Goal: Transaction & Acquisition: Purchase product/service

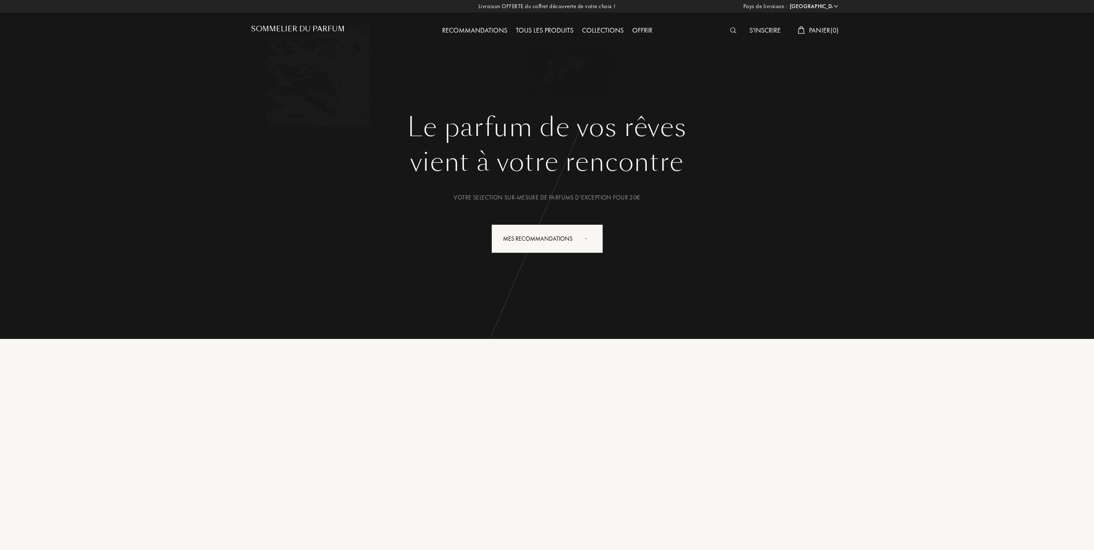
select select "FR"
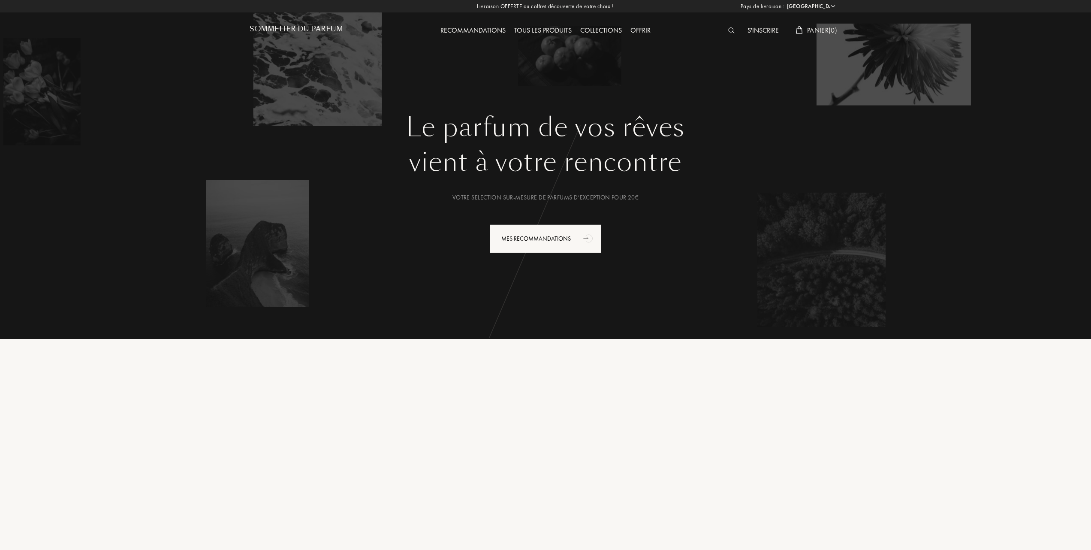
click at [556, 30] on div "Tous les produits" at bounding box center [543, 30] width 66 height 11
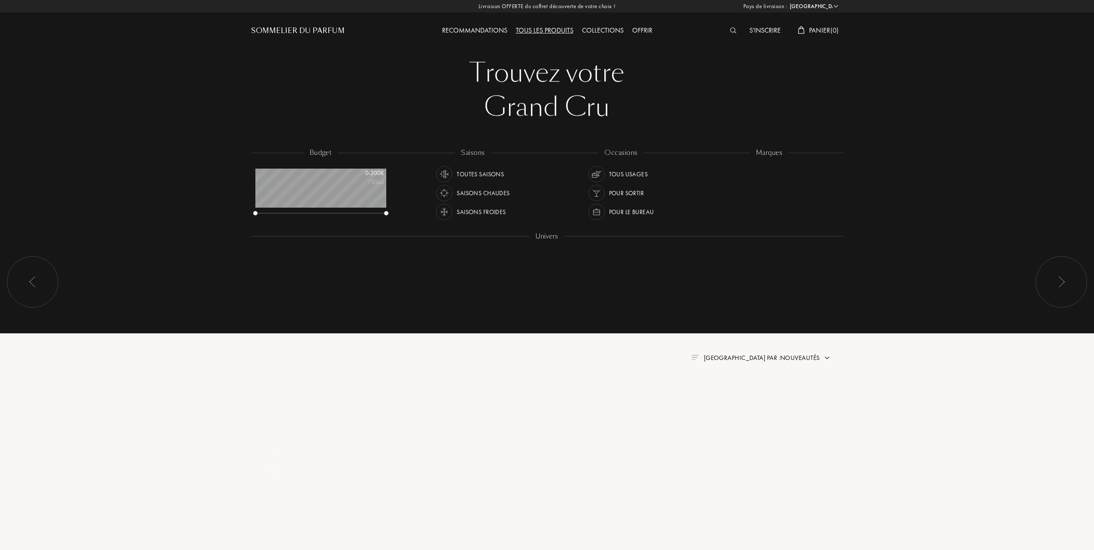
select select "FR"
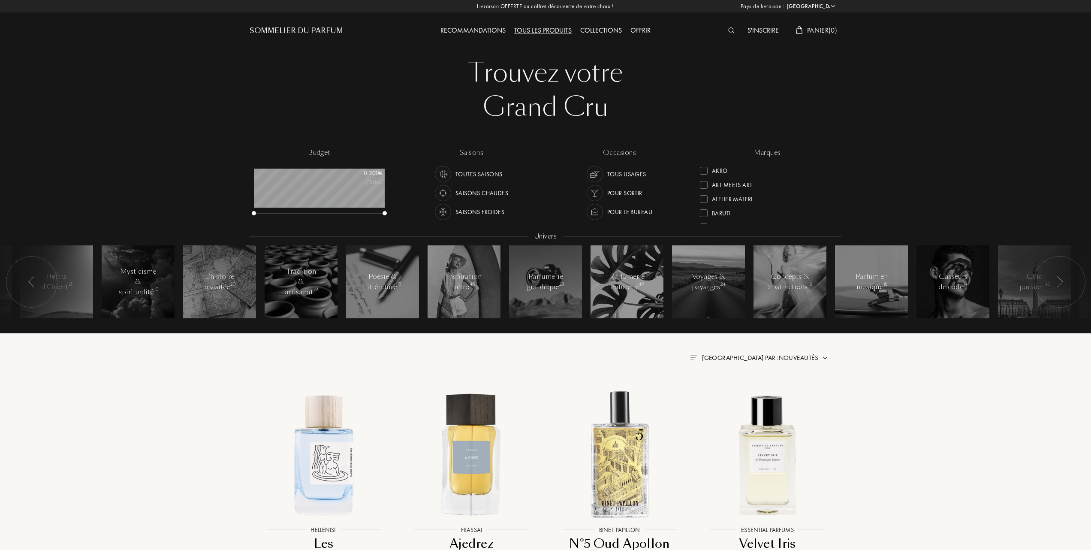
click at [703, 169] on div at bounding box center [704, 171] width 8 height 8
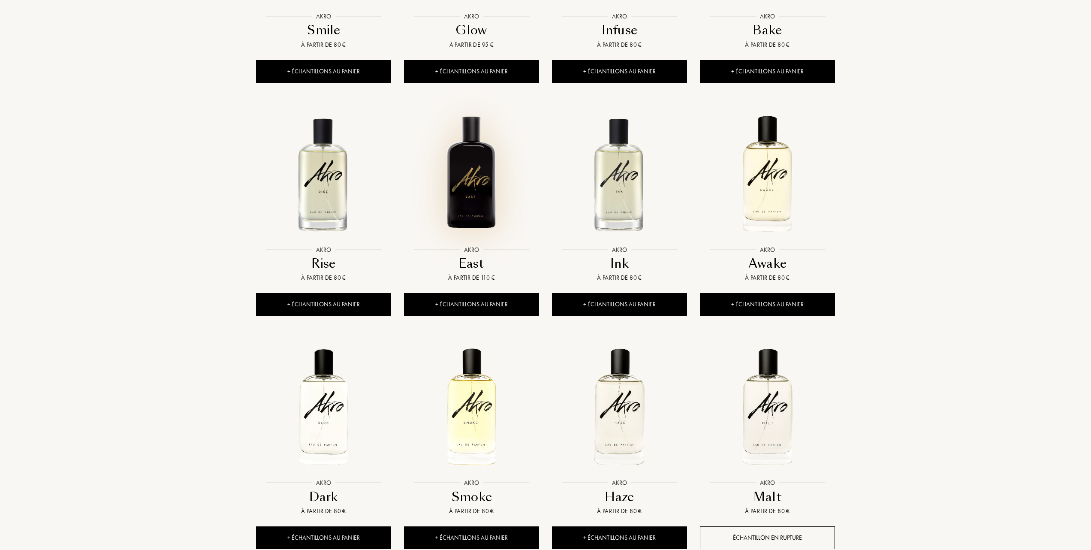
scroll to position [515, 0]
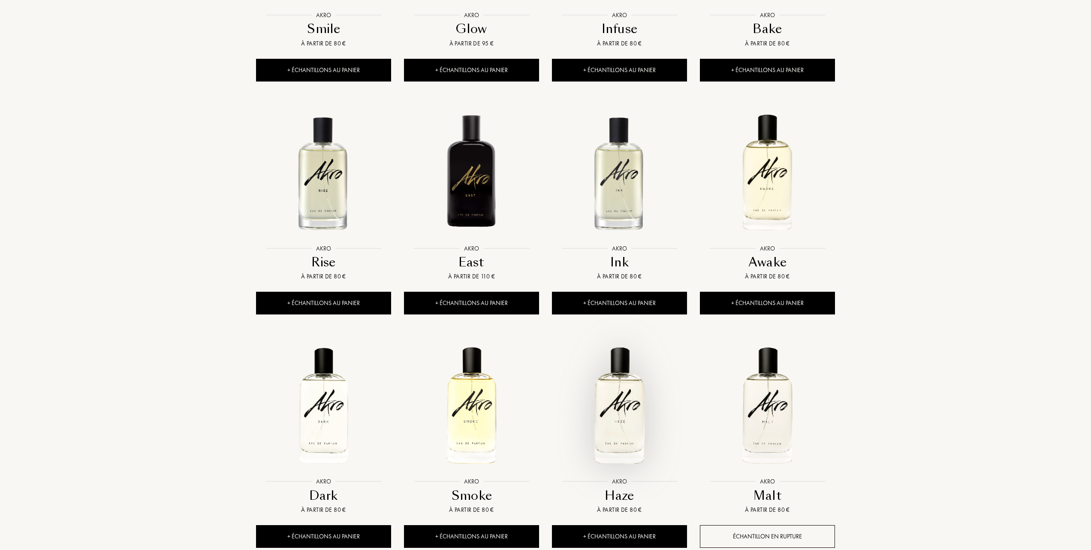
click at [622, 404] on img at bounding box center [619, 405] width 133 height 133
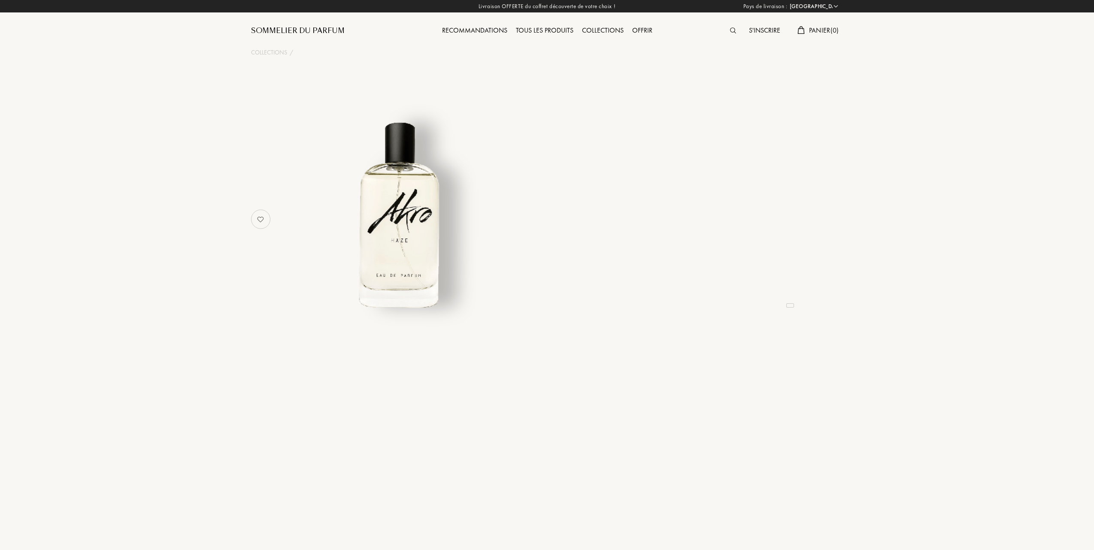
select select "FR"
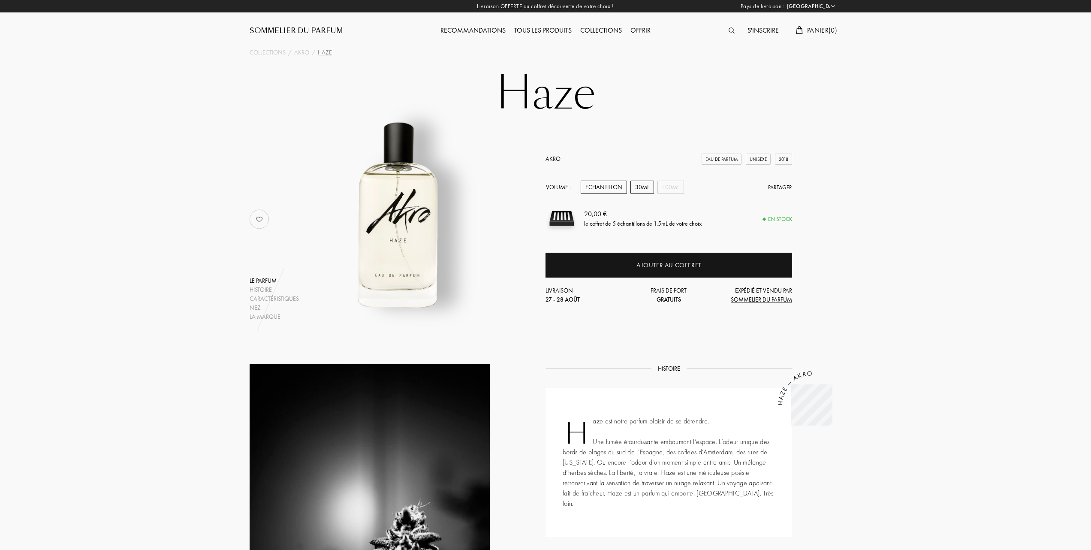
click at [638, 185] on div "30mL" at bounding box center [643, 187] width 24 height 13
click at [675, 184] on div "100mL" at bounding box center [671, 187] width 27 height 13
click at [641, 184] on div "30mL" at bounding box center [643, 187] width 24 height 13
click at [675, 184] on div "100mL" at bounding box center [671, 187] width 27 height 13
click at [643, 181] on div "30mL" at bounding box center [643, 187] width 24 height 13
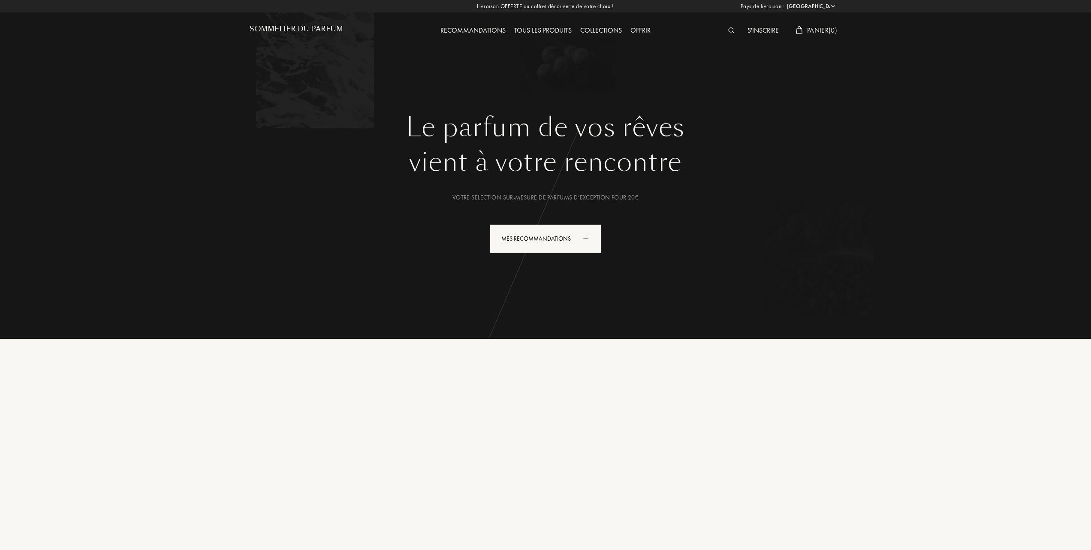
select select "FR"
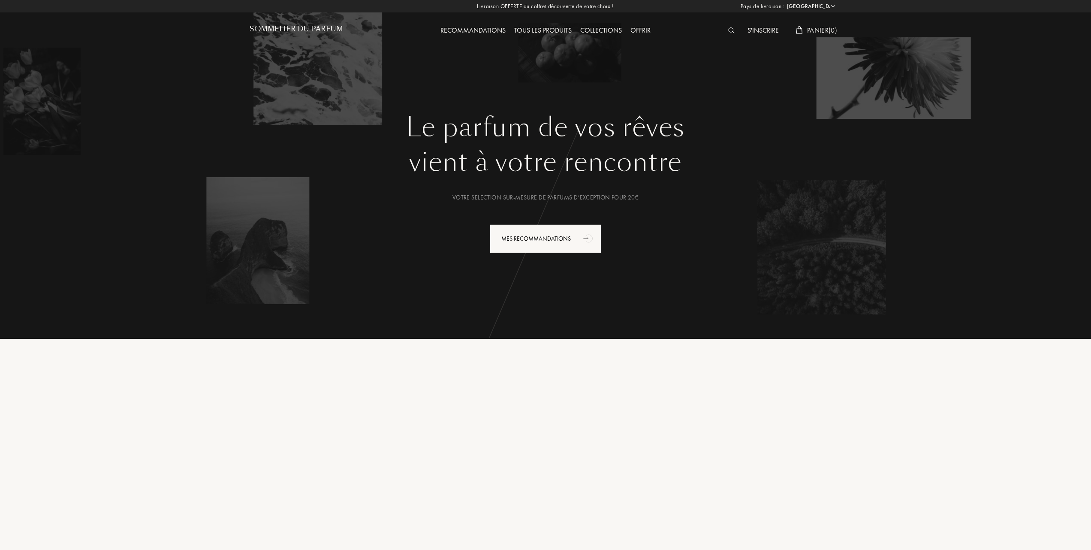
click at [553, 28] on div "Tous les produits" at bounding box center [543, 30] width 66 height 11
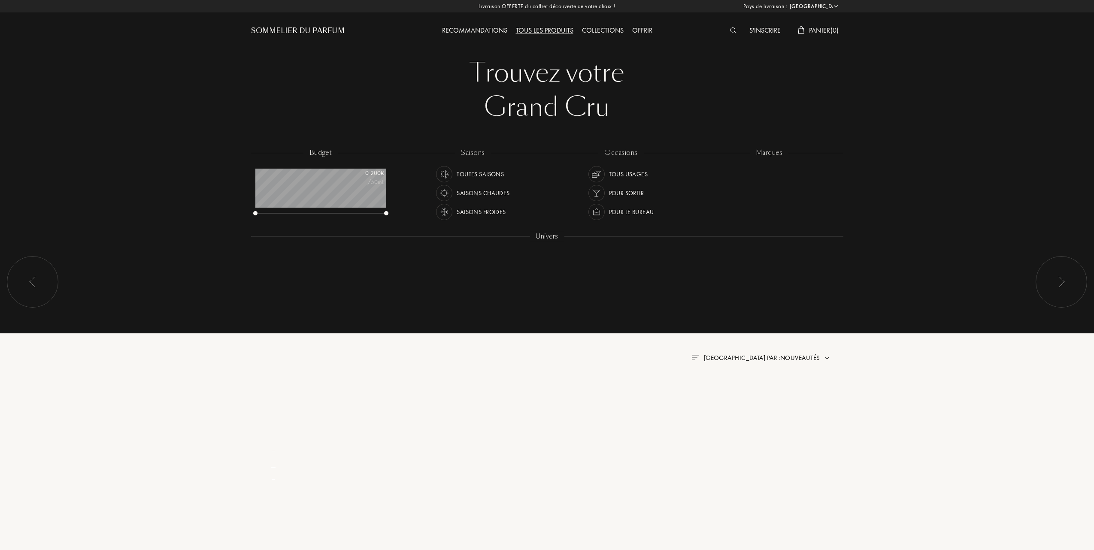
select select "FR"
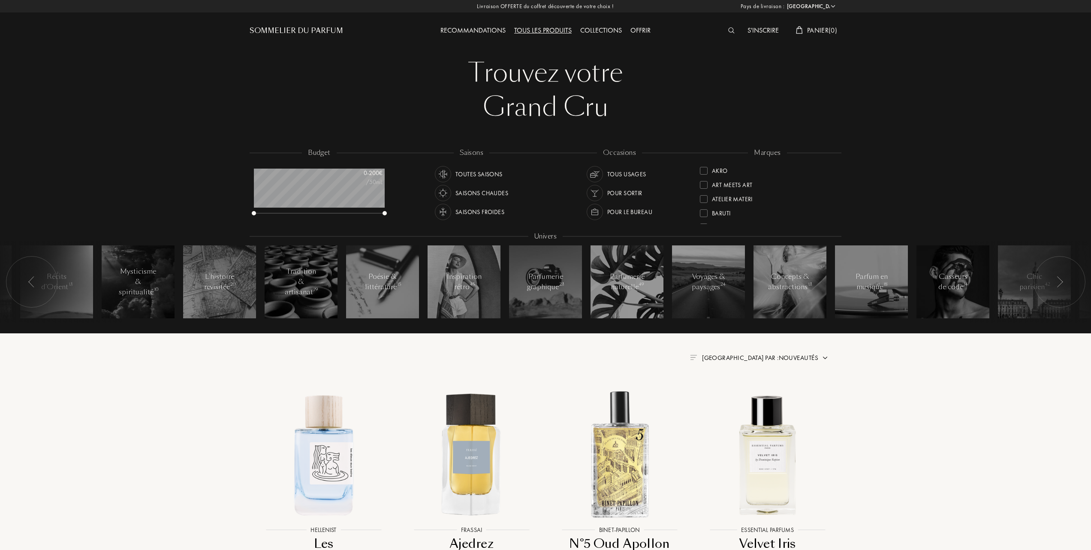
click at [702, 167] on div at bounding box center [704, 171] width 8 height 8
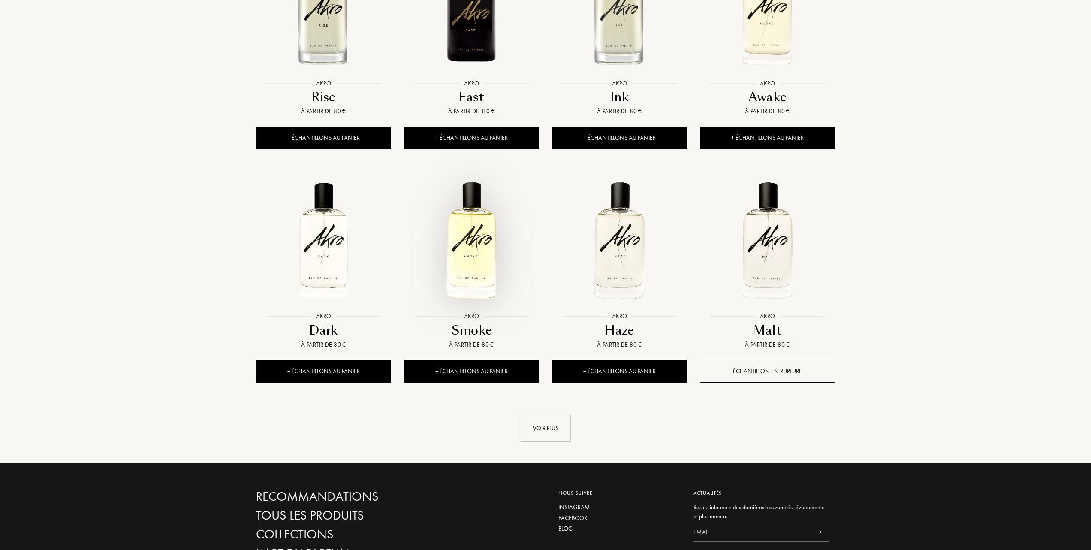
scroll to position [686, 0]
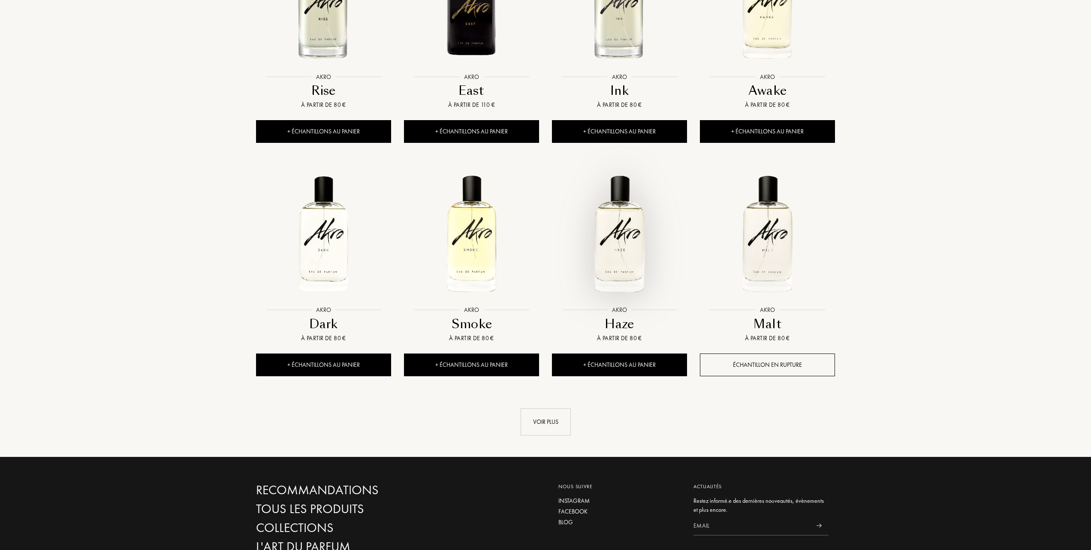
click at [623, 247] on img at bounding box center [619, 233] width 133 height 133
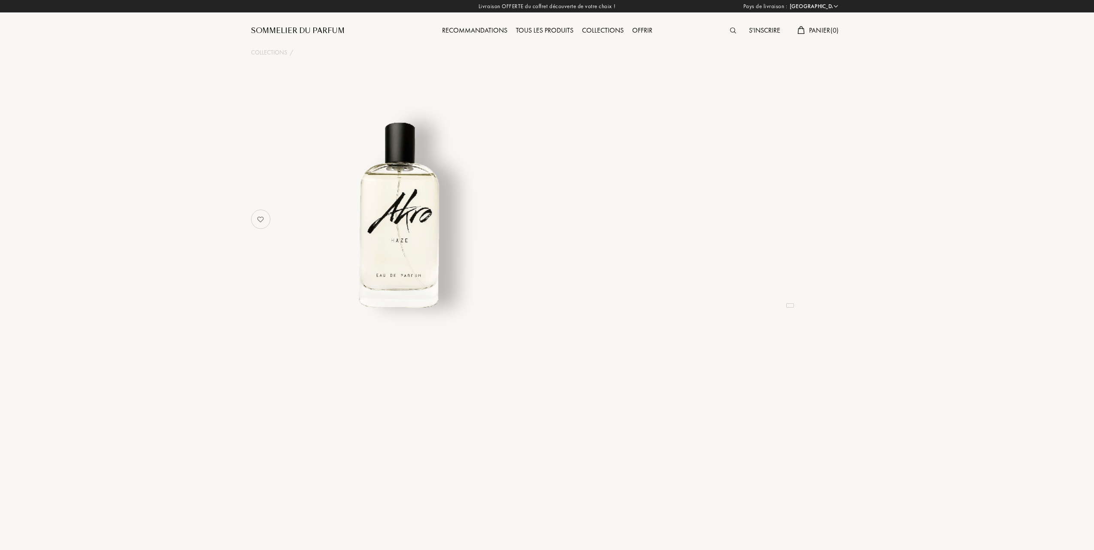
select select "FR"
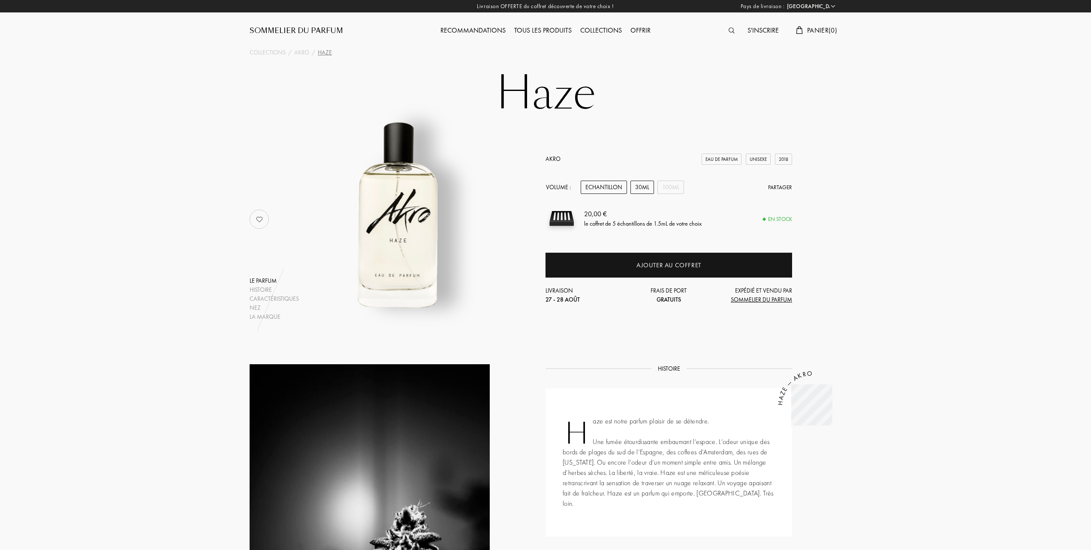
click at [644, 187] on div "30mL" at bounding box center [643, 187] width 24 height 13
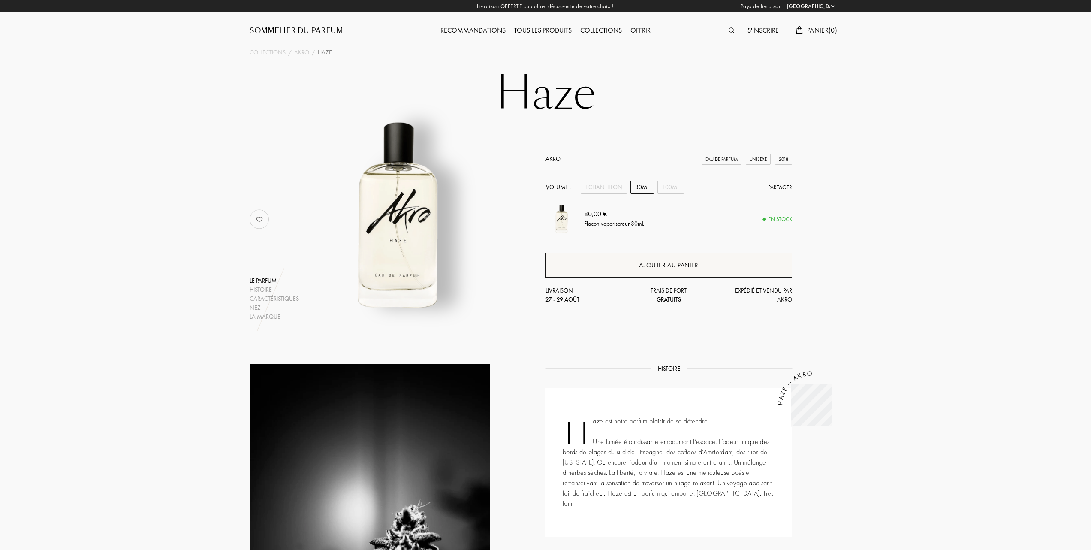
click at [659, 263] on div "Ajouter au panier" at bounding box center [668, 265] width 59 height 10
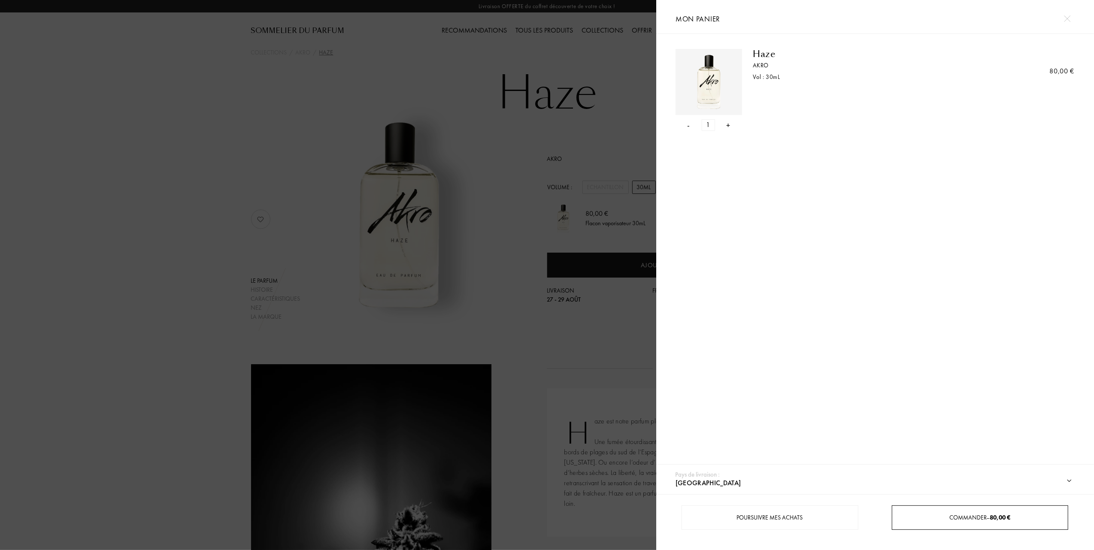
click at [952, 517] on span "Commander – 80,00 €" at bounding box center [979, 518] width 61 height 8
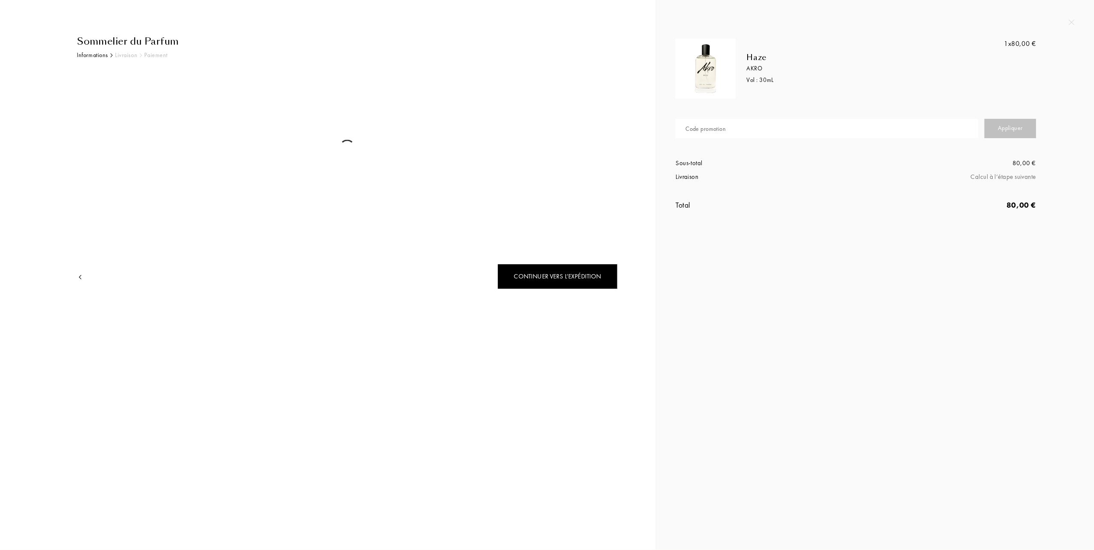
select select "FR"
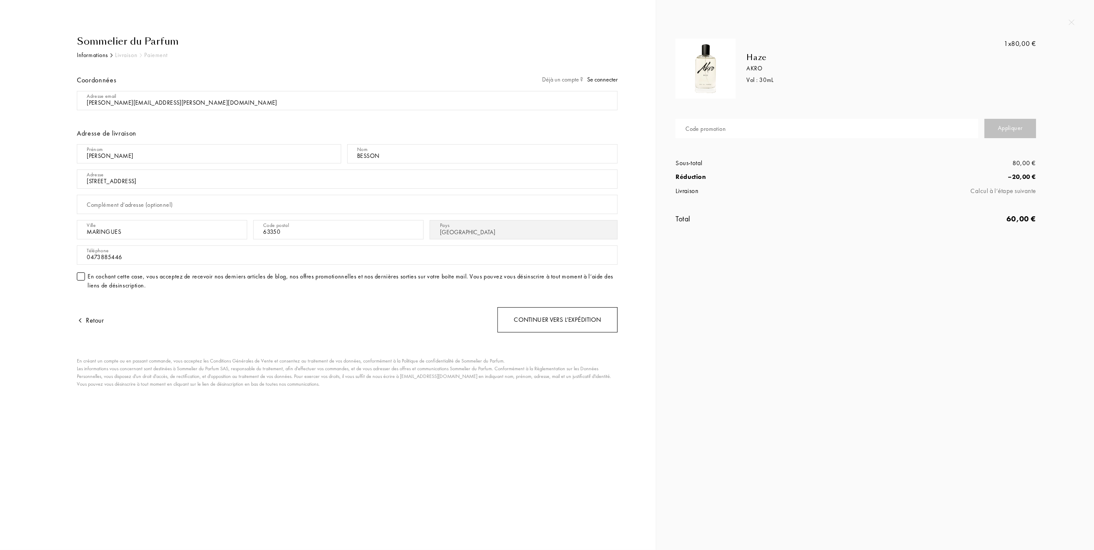
click at [568, 321] on div "Continuer vers l’expédition" at bounding box center [557, 319] width 120 height 25
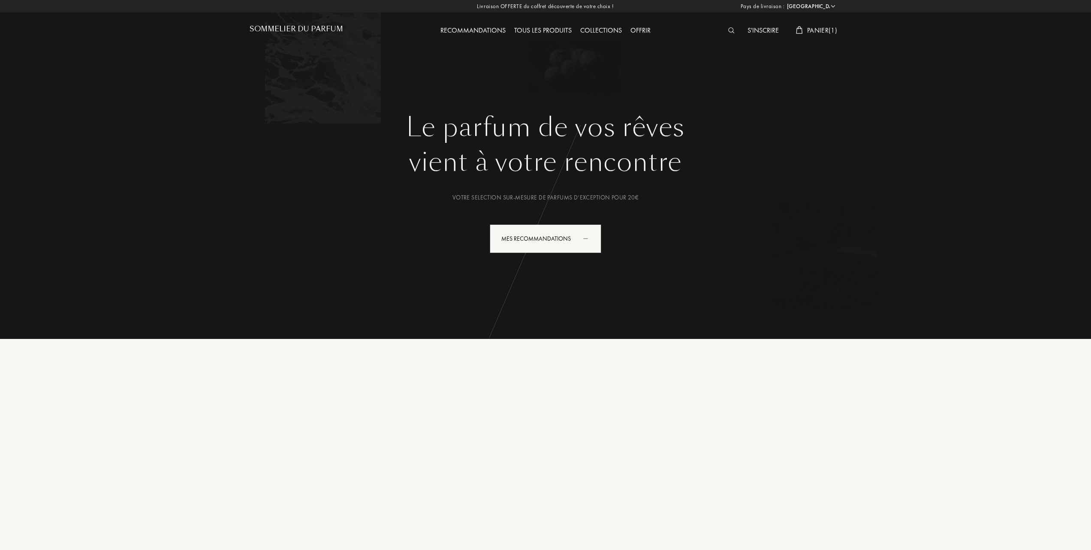
select select "FR"
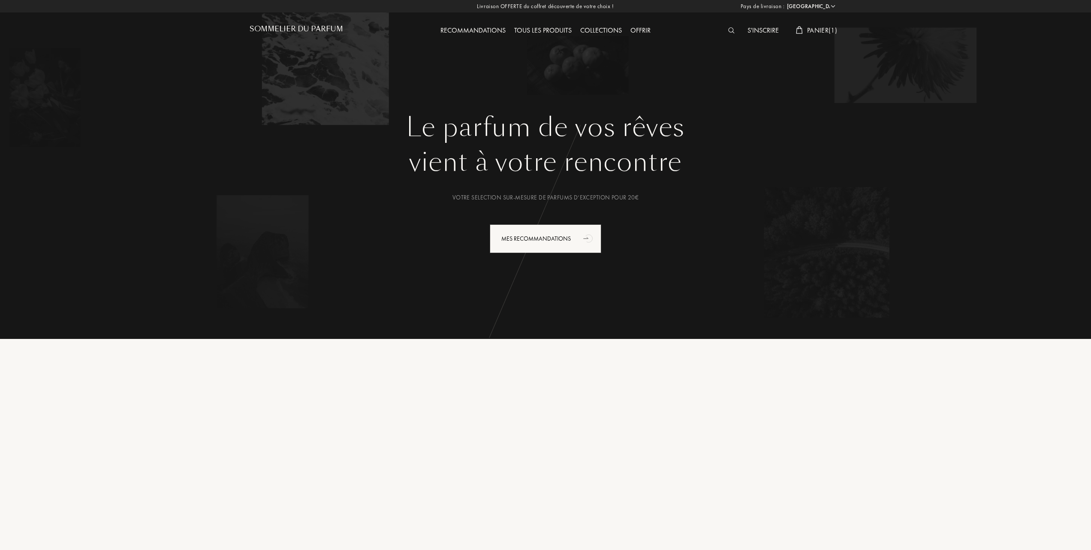
click at [823, 29] on span "Panier ( 1 )" at bounding box center [822, 30] width 30 height 9
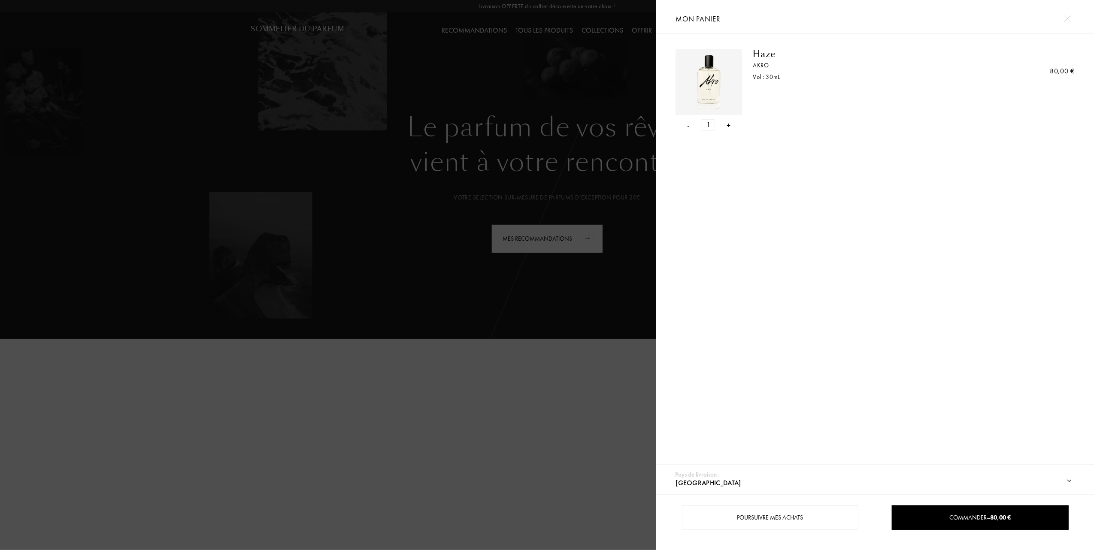
click at [689, 126] on div "-" at bounding box center [688, 125] width 3 height 12
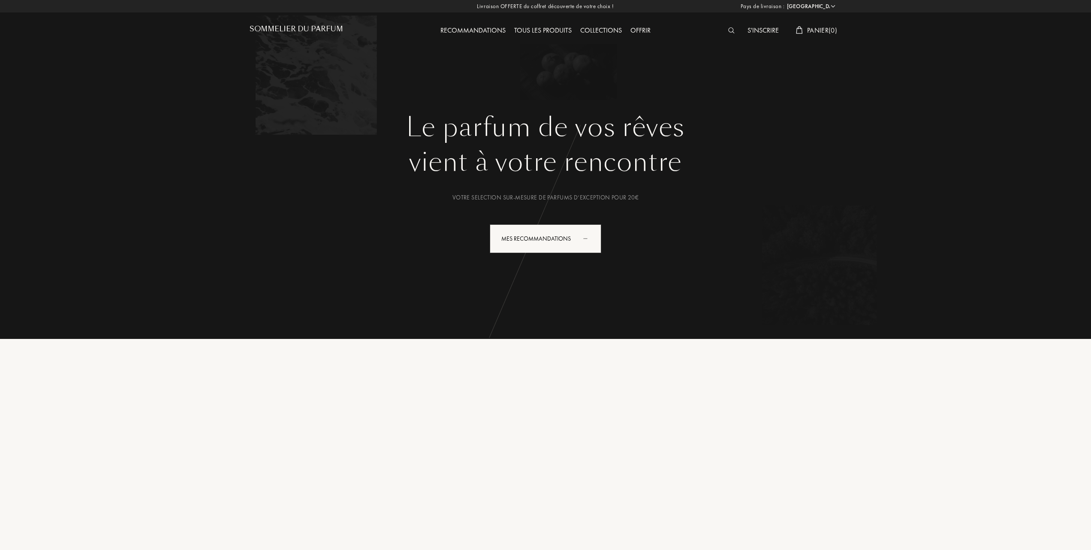
select select "FR"
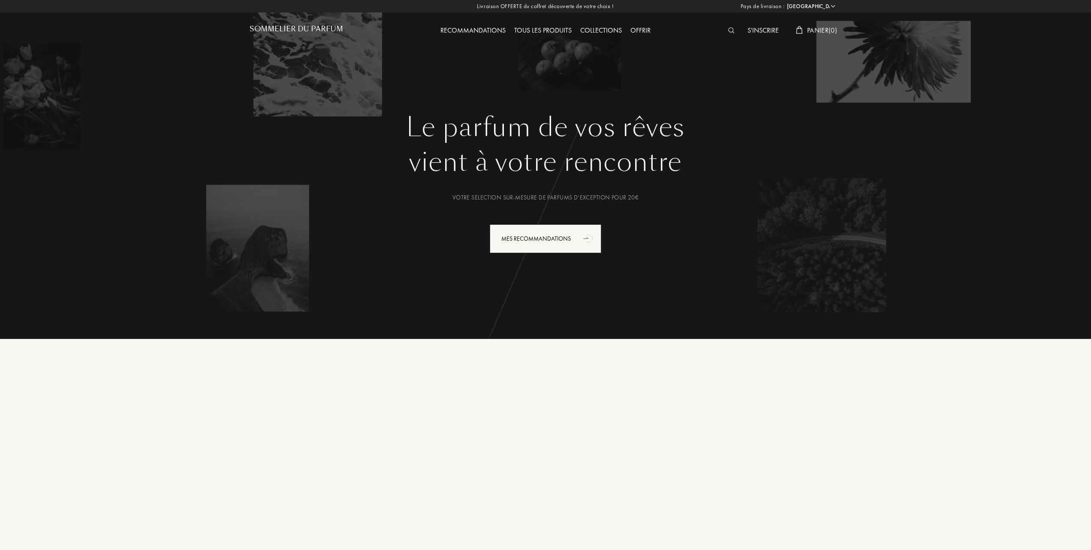
click at [551, 26] on div "Tous les produits" at bounding box center [543, 30] width 66 height 11
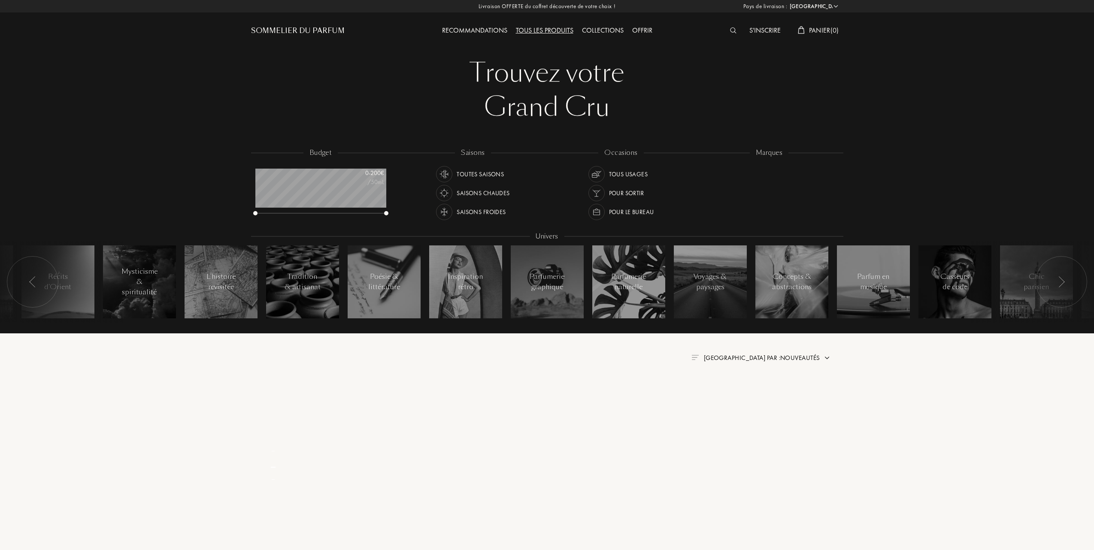
select select "FR"
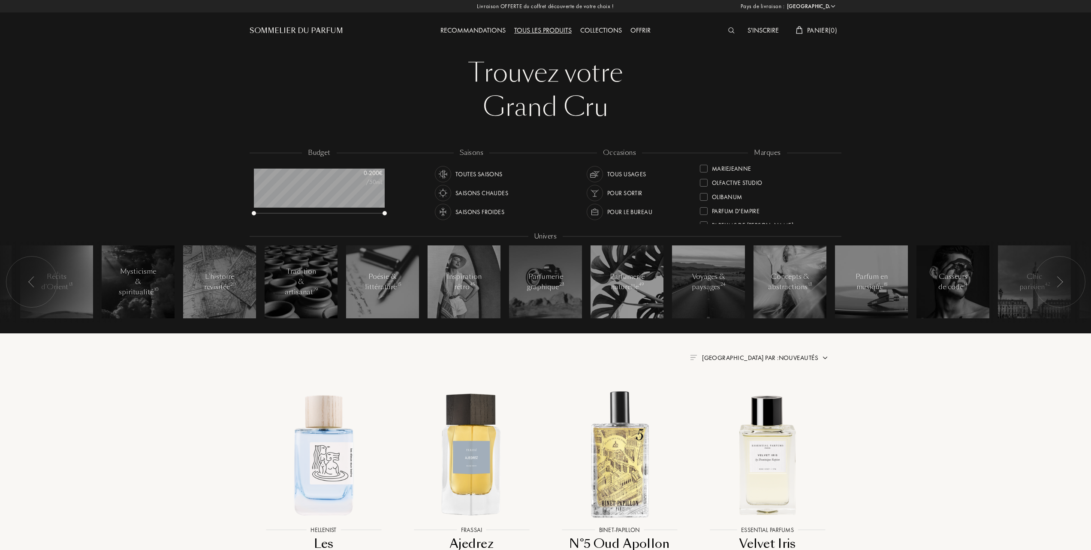
click at [600, 29] on div "Collections" at bounding box center [601, 30] width 50 height 11
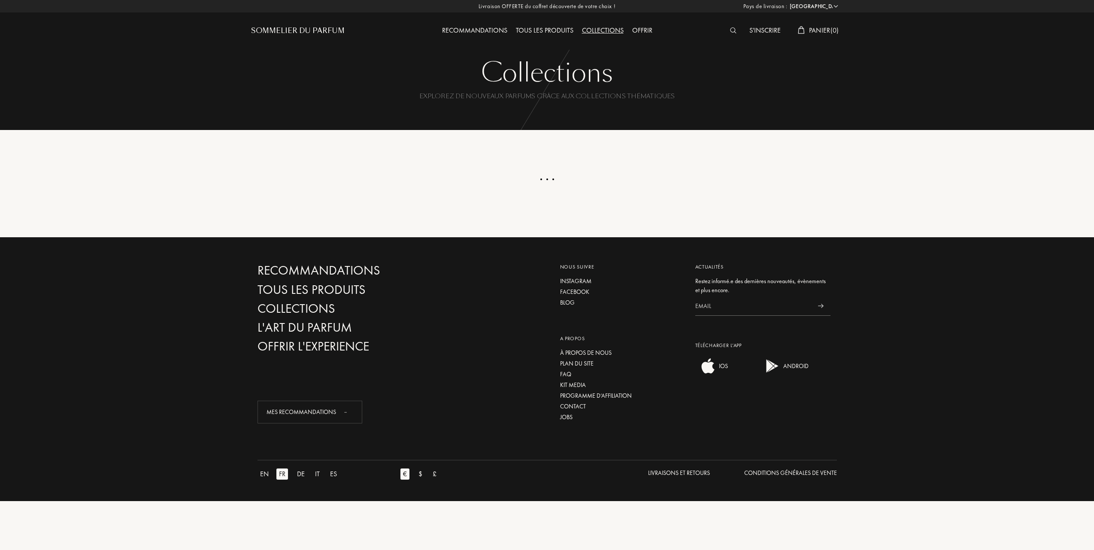
select select "FR"
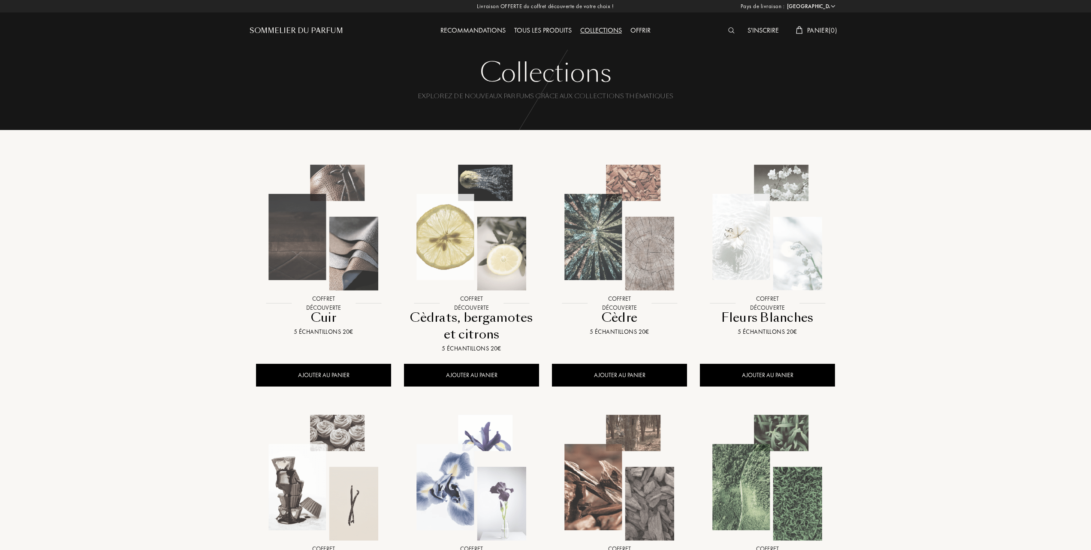
scroll to position [114, 0]
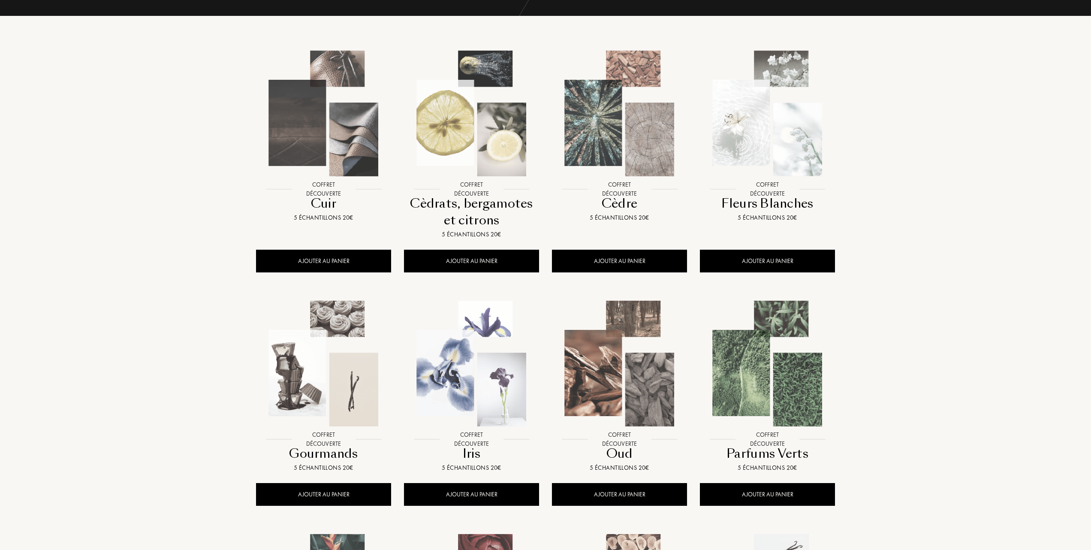
click at [771, 381] on img at bounding box center [767, 363] width 133 height 133
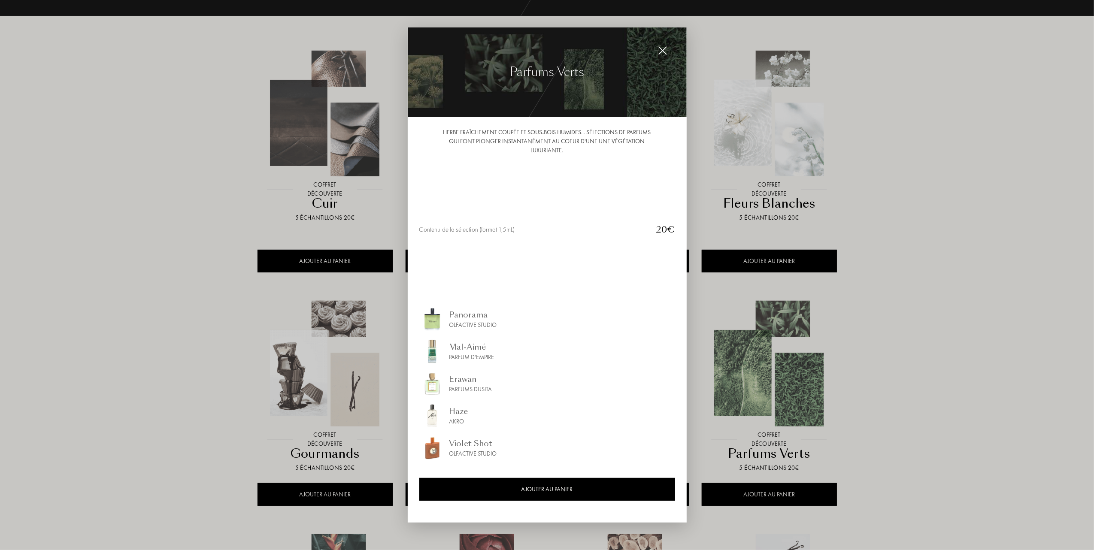
click at [100, 382] on div at bounding box center [547, 275] width 1094 height 550
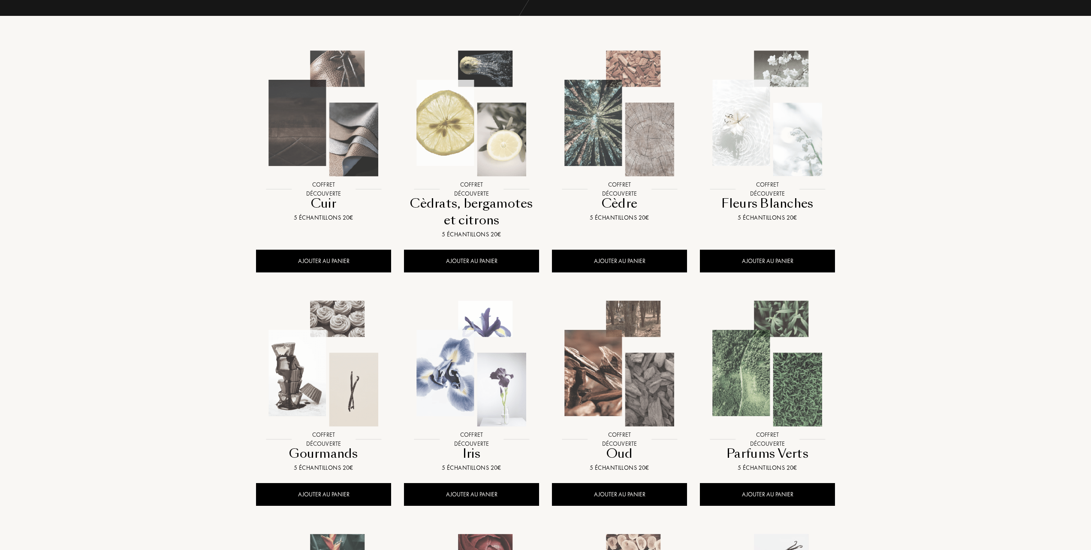
scroll to position [0, 0]
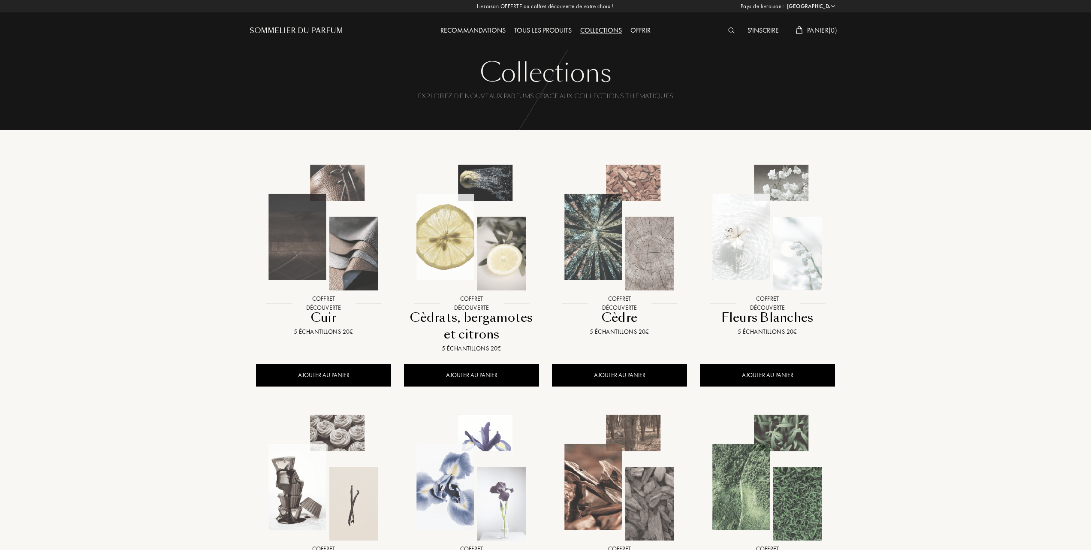
click at [556, 28] on div "Tous les produits" at bounding box center [543, 30] width 66 height 11
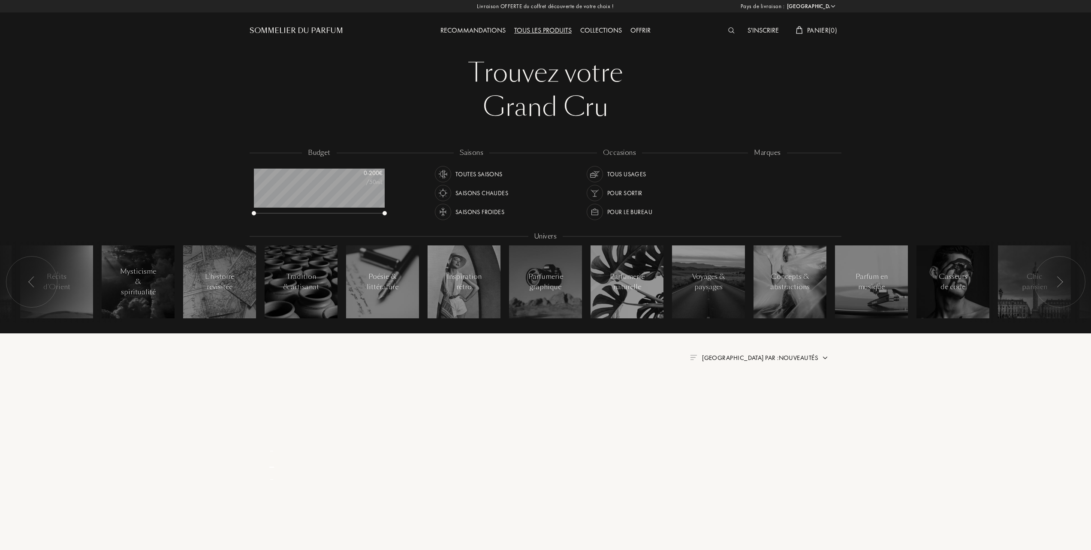
select select "FR"
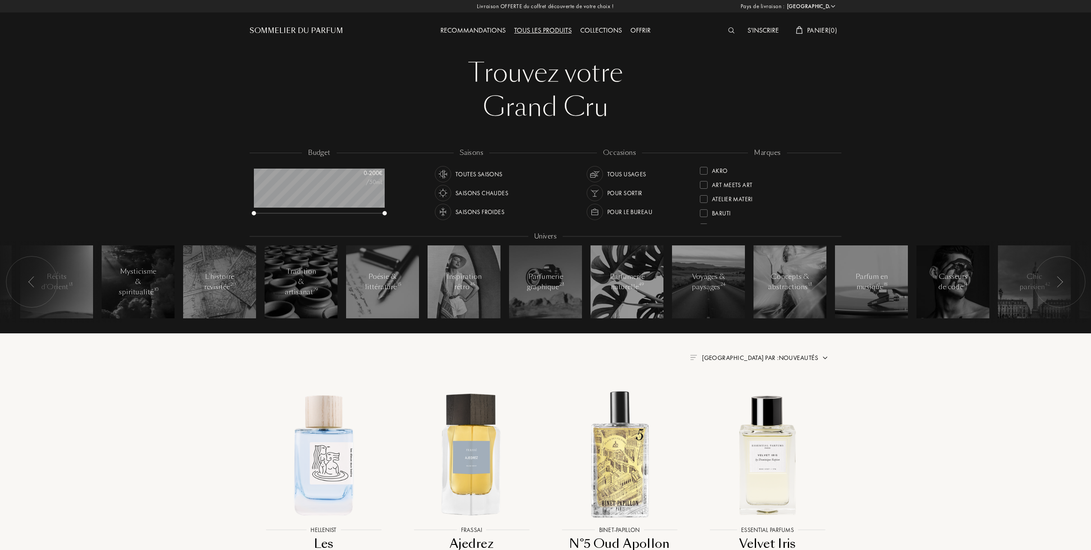
click at [704, 210] on div at bounding box center [704, 213] width 8 height 8
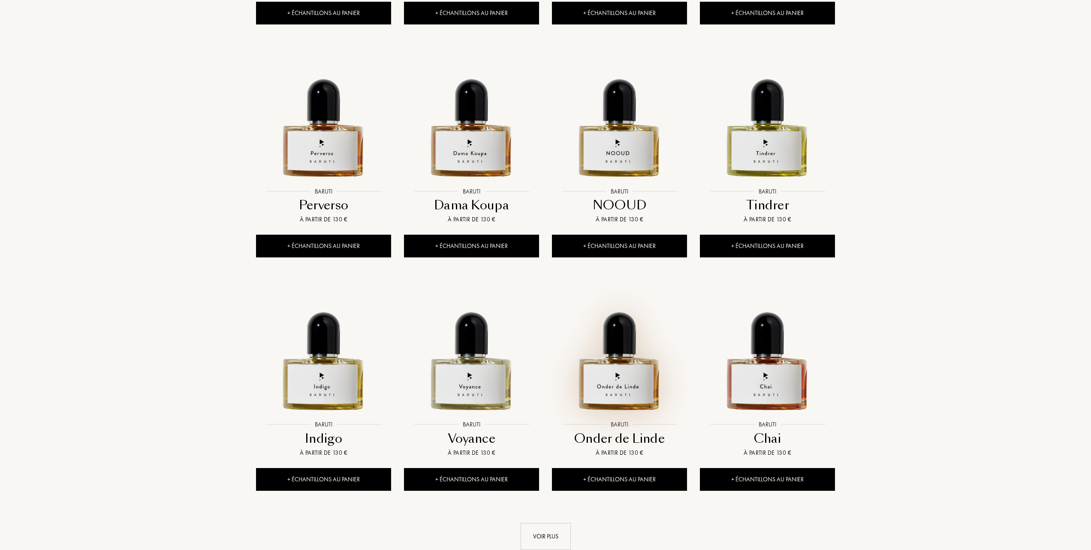
scroll to position [686, 0]
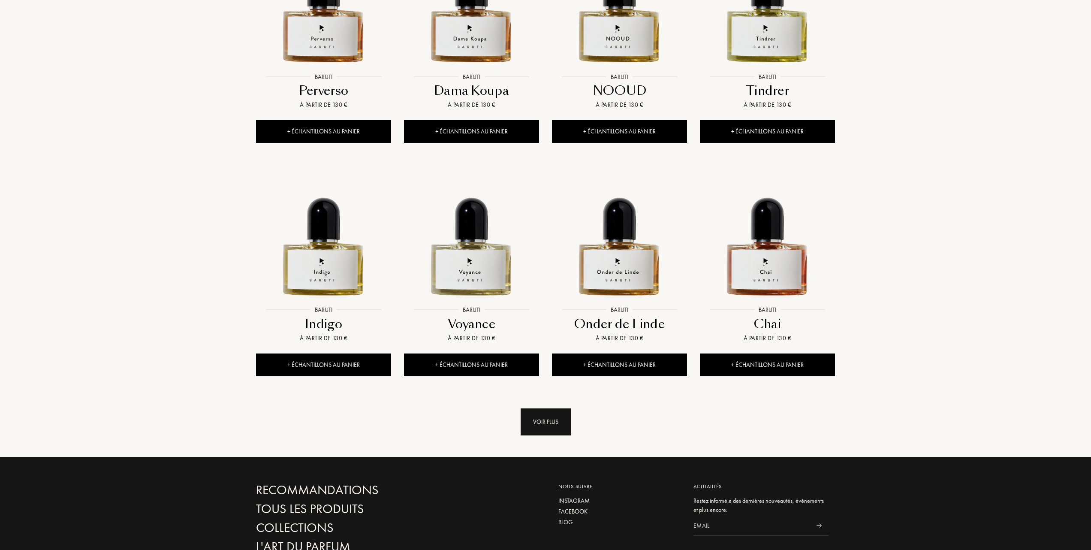
click at [541, 423] on div "Voir plus" at bounding box center [546, 421] width 50 height 27
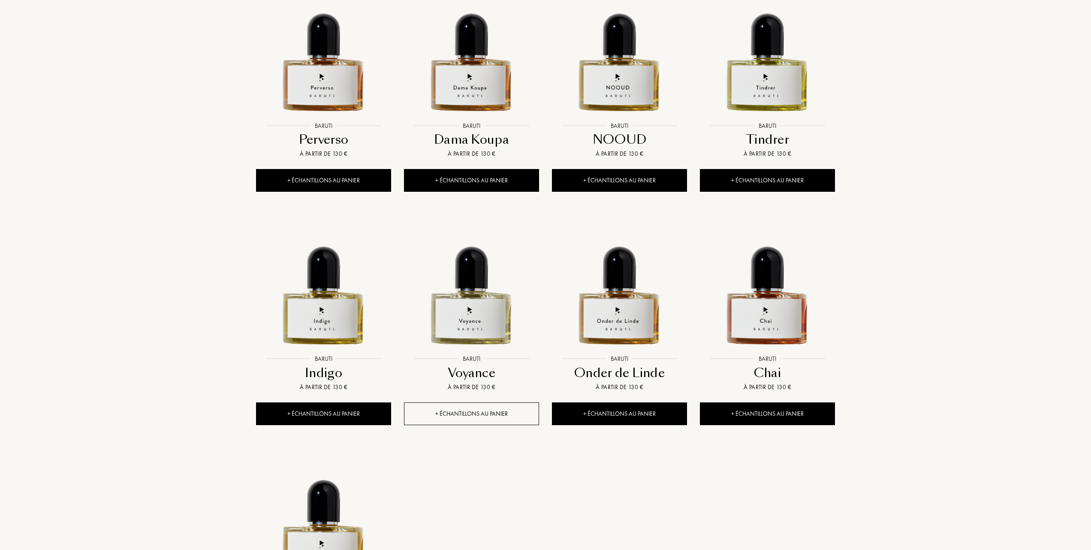
scroll to position [572, 0]
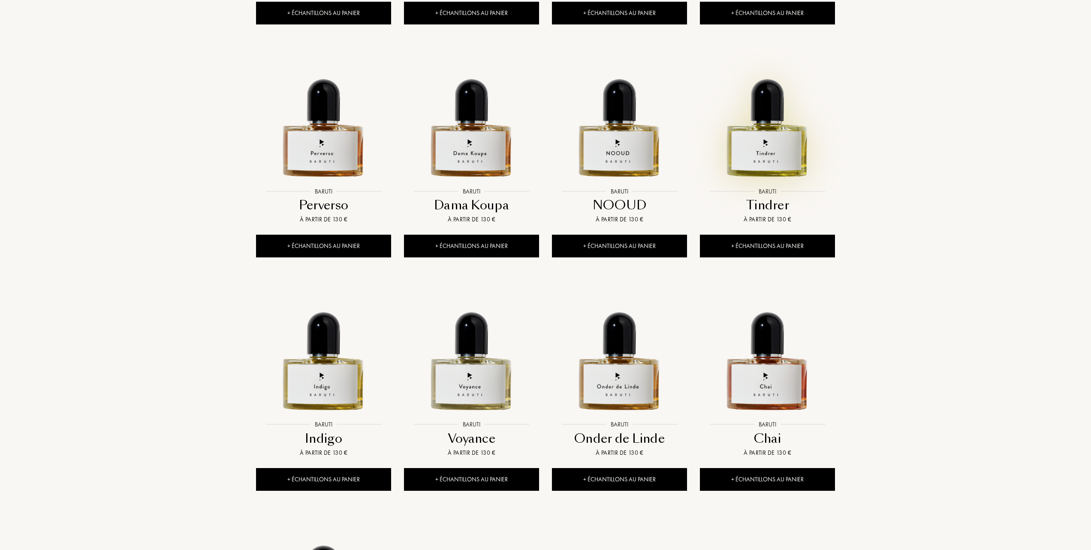
click at [769, 147] on img at bounding box center [767, 115] width 133 height 133
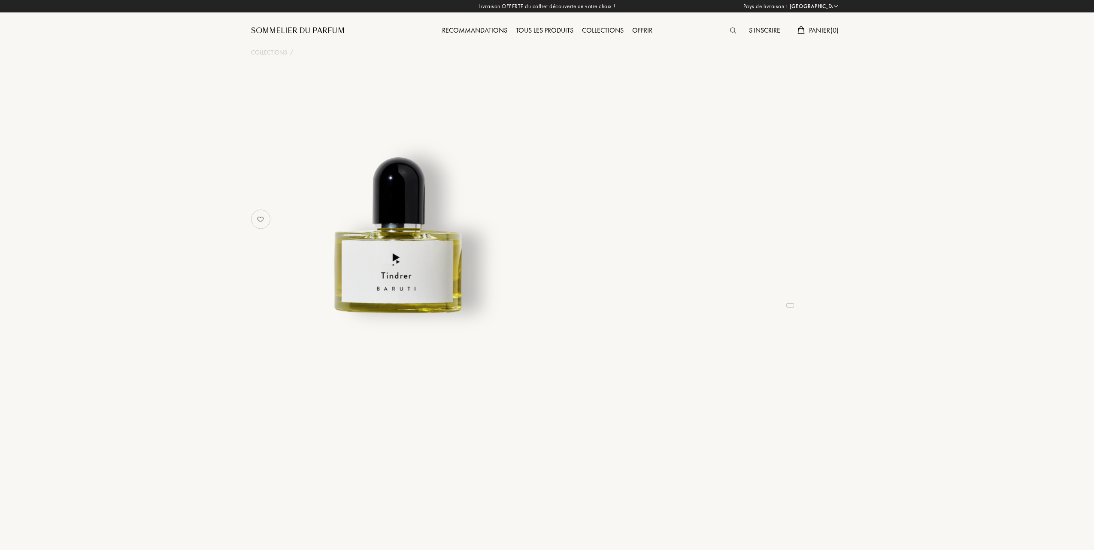
select select "FR"
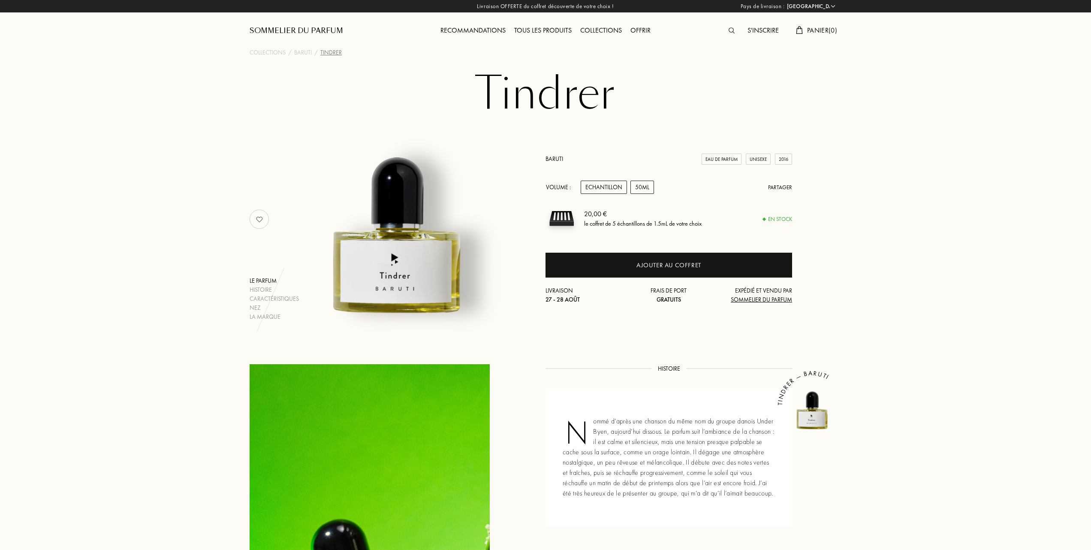
click at [646, 188] on div "50mL" at bounding box center [643, 187] width 24 height 13
